Goal: Transaction & Acquisition: Subscribe to service/newsletter

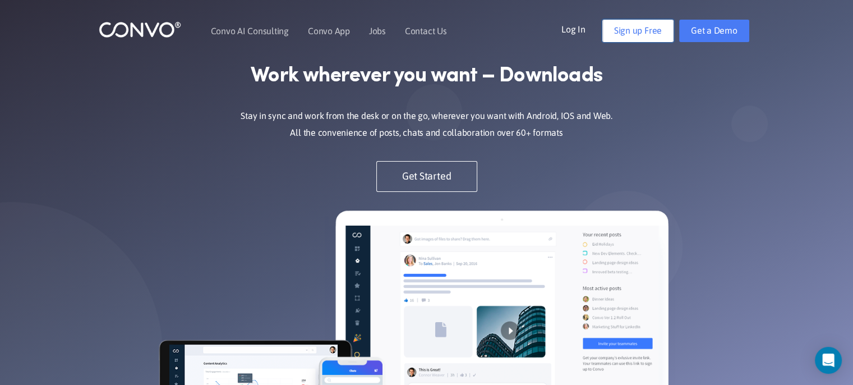
click at [642, 32] on link "Sign up Free" at bounding box center [638, 31] width 71 height 22
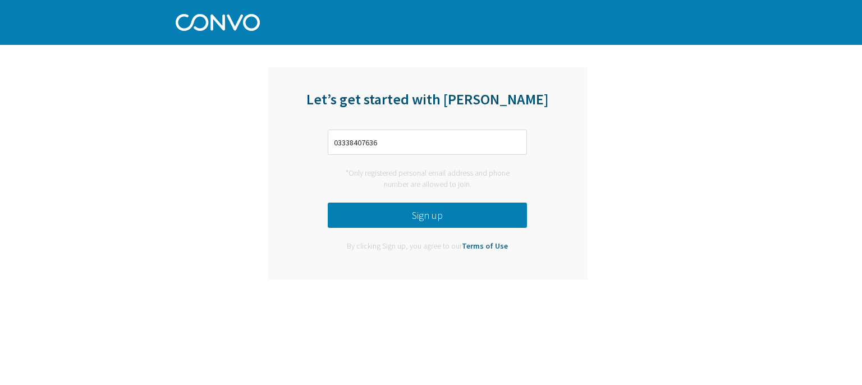
click at [420, 213] on button "Sign up" at bounding box center [427, 215] width 199 height 25
click at [339, 142] on input "03338407636" at bounding box center [427, 142] width 199 height 25
click at [405, 205] on button "Sign up" at bounding box center [427, 215] width 199 height 25
click at [423, 138] on input "[PHONE_NUMBER]" at bounding box center [427, 142] width 199 height 25
drag, startPoint x: 423, startPoint y: 138, endPoint x: 321, endPoint y: 142, distance: 102.2
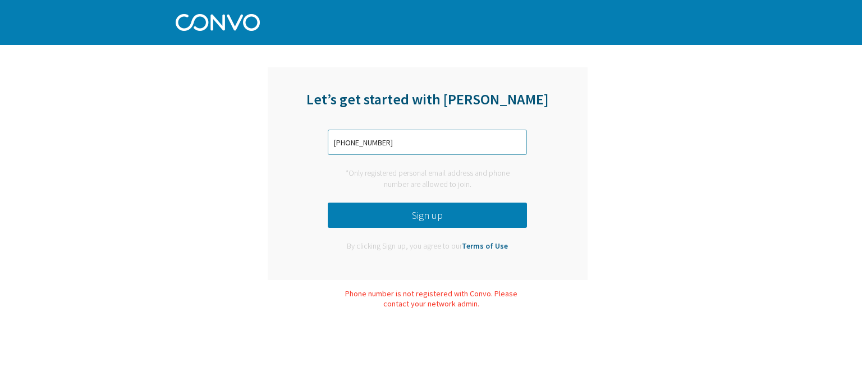
click at [321, 142] on div "Let’s get started with [PERSON_NAME] [PHONE_NUMBER] *Only registered personal e…" at bounding box center [428, 173] width 320 height 213
type input "[EMAIL_ADDRESS][DOMAIN_NAME]"
